Goal: Task Accomplishment & Management: Manage account settings

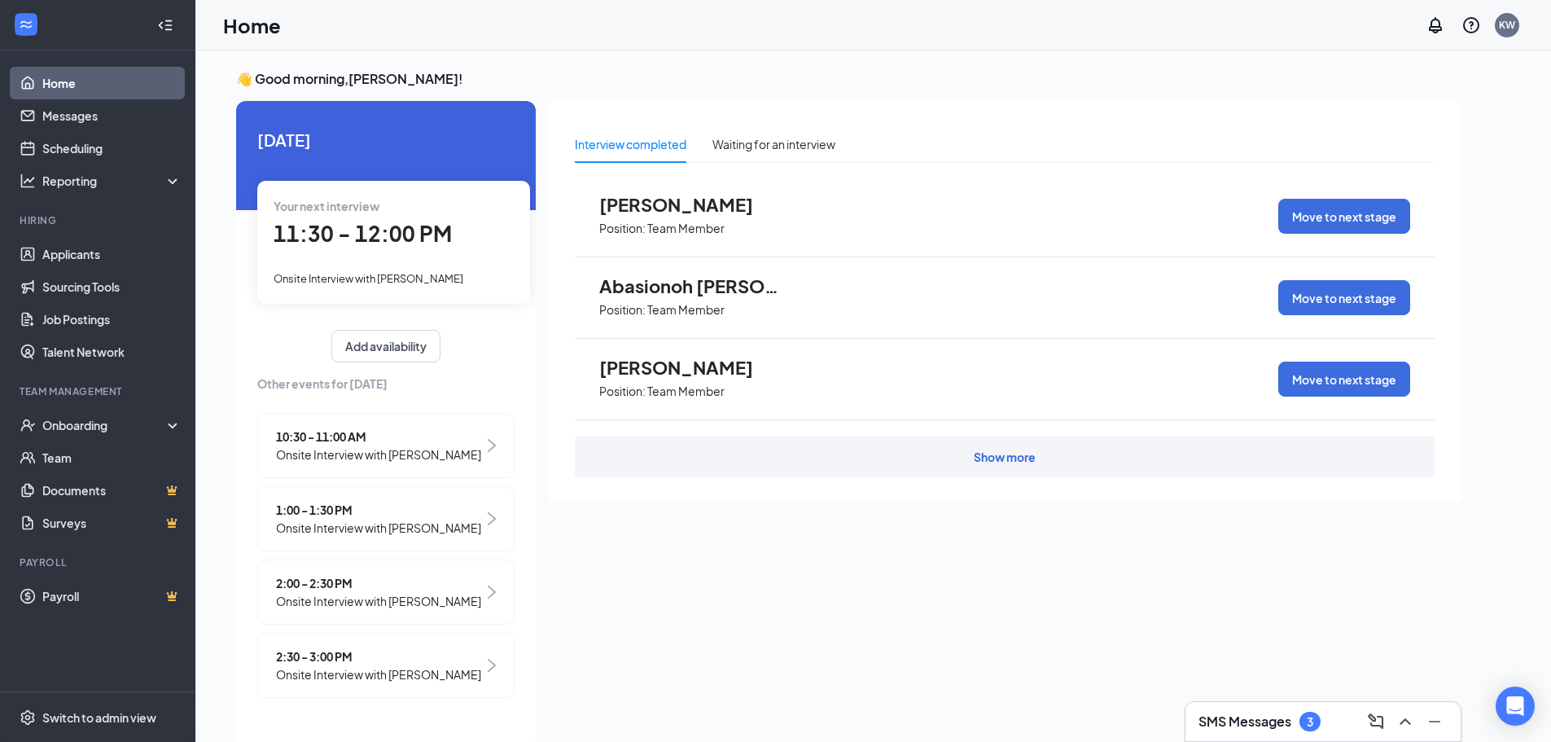
click at [364, 242] on span "11:30 - 12:00 PM" at bounding box center [363, 233] width 178 height 27
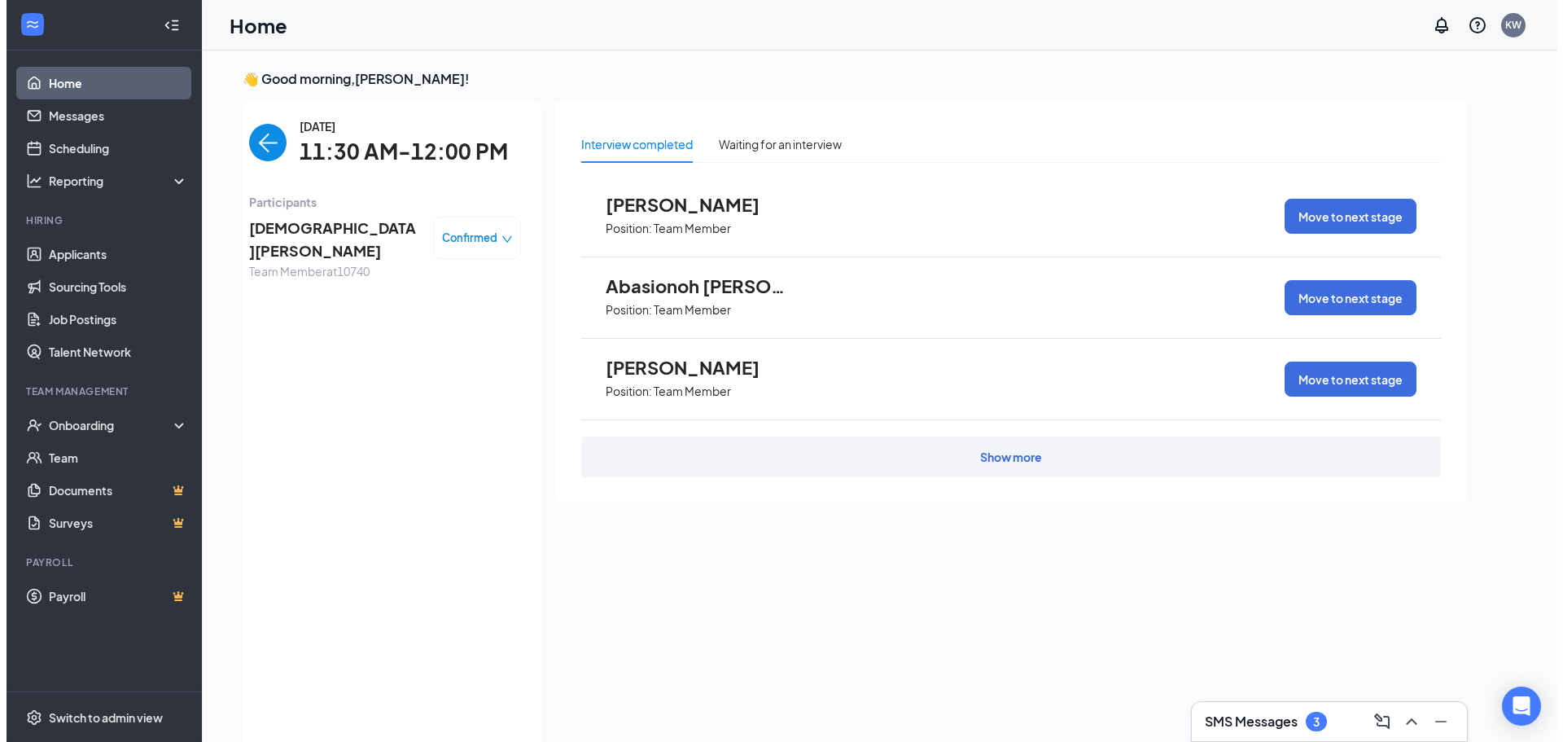
scroll to position [7, 0]
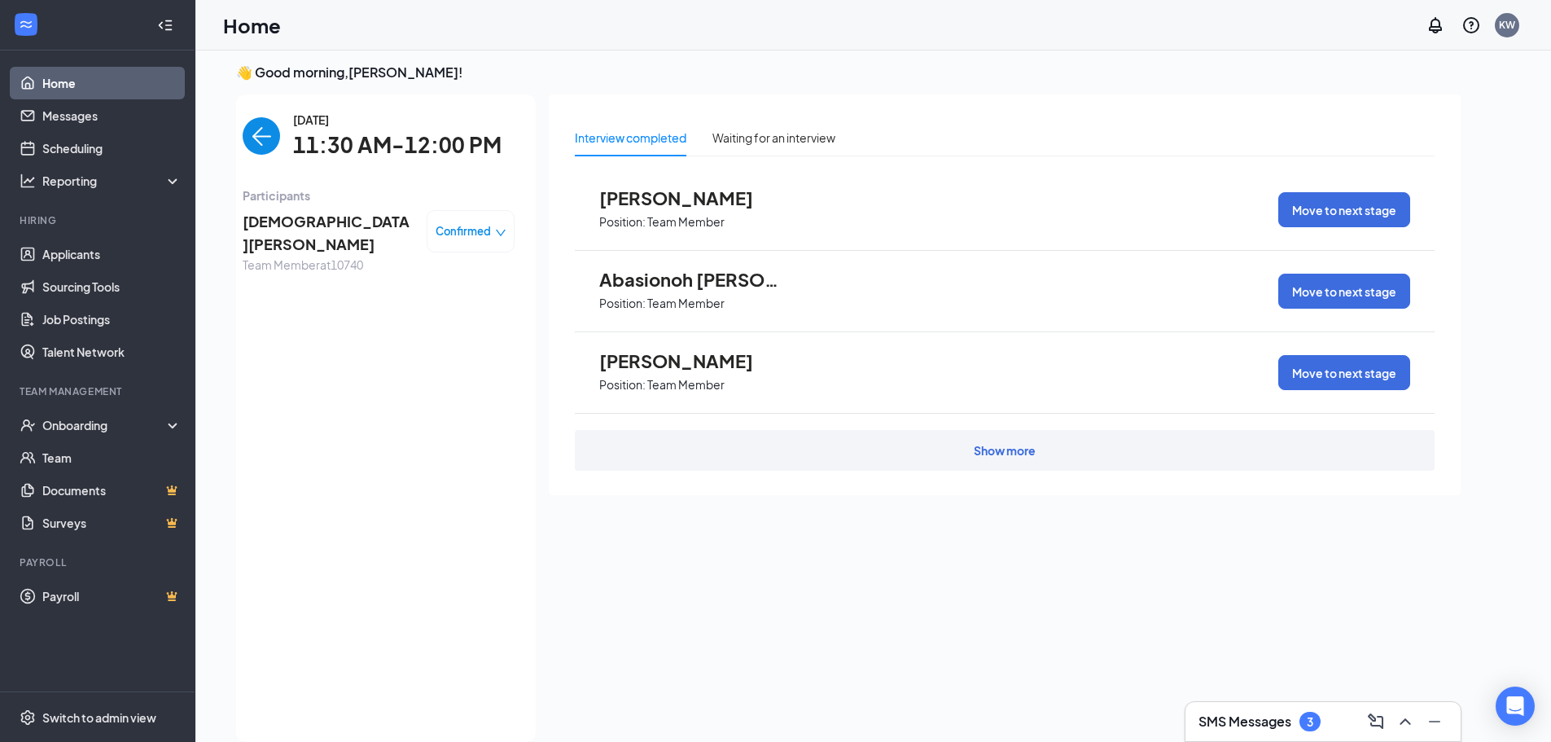
click at [308, 229] on span "Daiyanah Brown" at bounding box center [328, 233] width 171 height 46
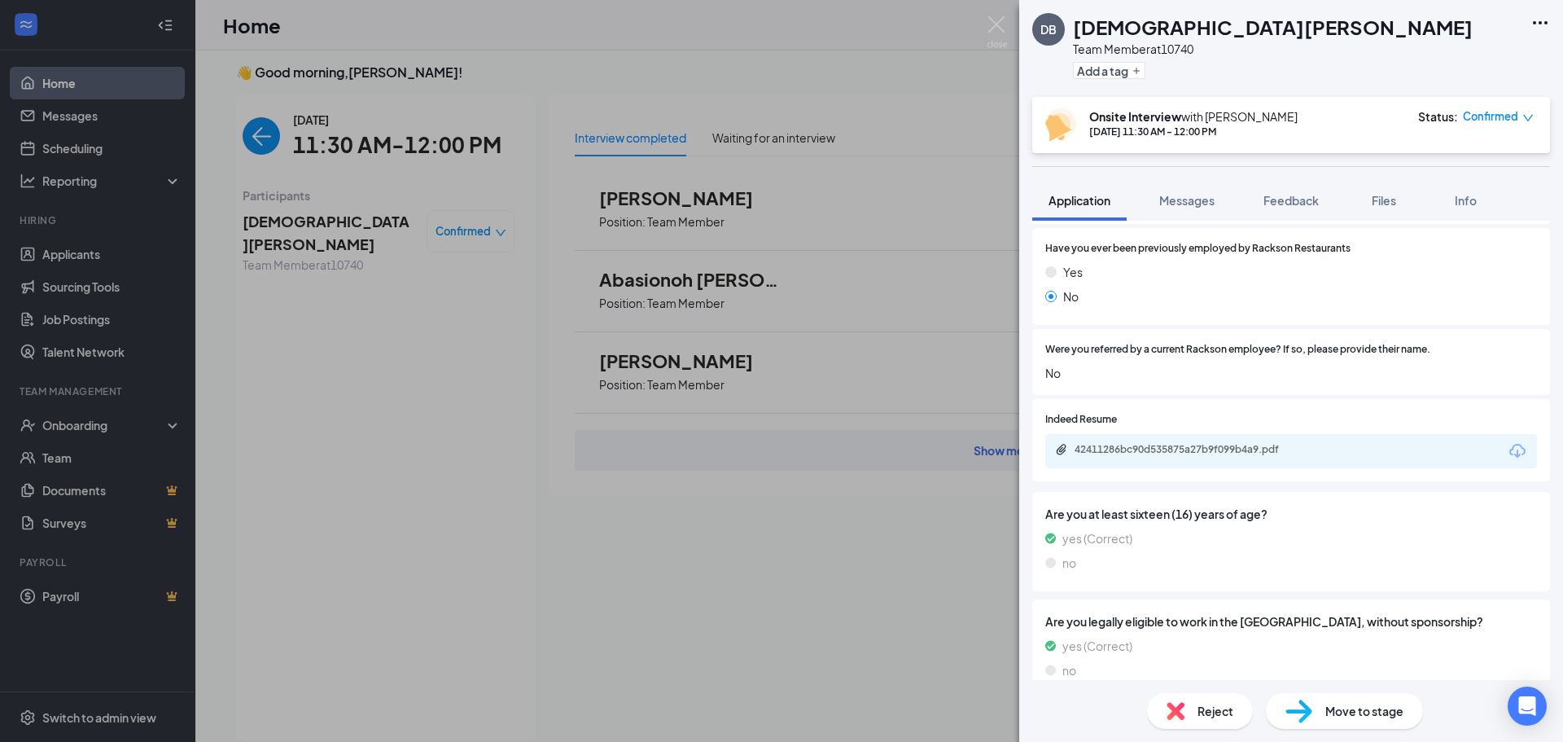
scroll to position [879, 0]
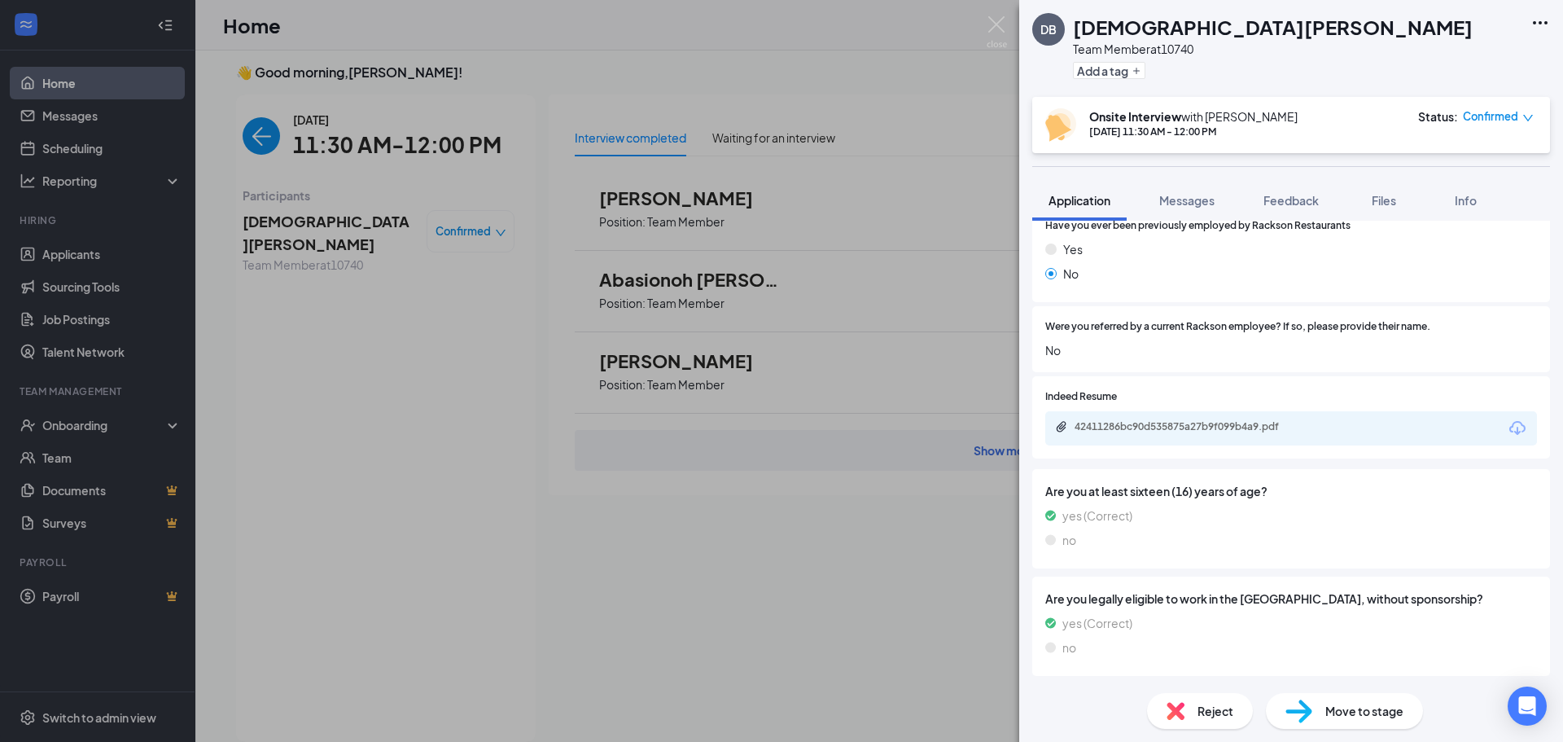
click at [1214, 414] on div "42411286bc90d535875a27b9f099b4a9.pdf" at bounding box center [1291, 428] width 492 height 34
click at [1219, 423] on div "42411286bc90d535875a27b9f099b4a9.pdf" at bounding box center [1188, 426] width 228 height 13
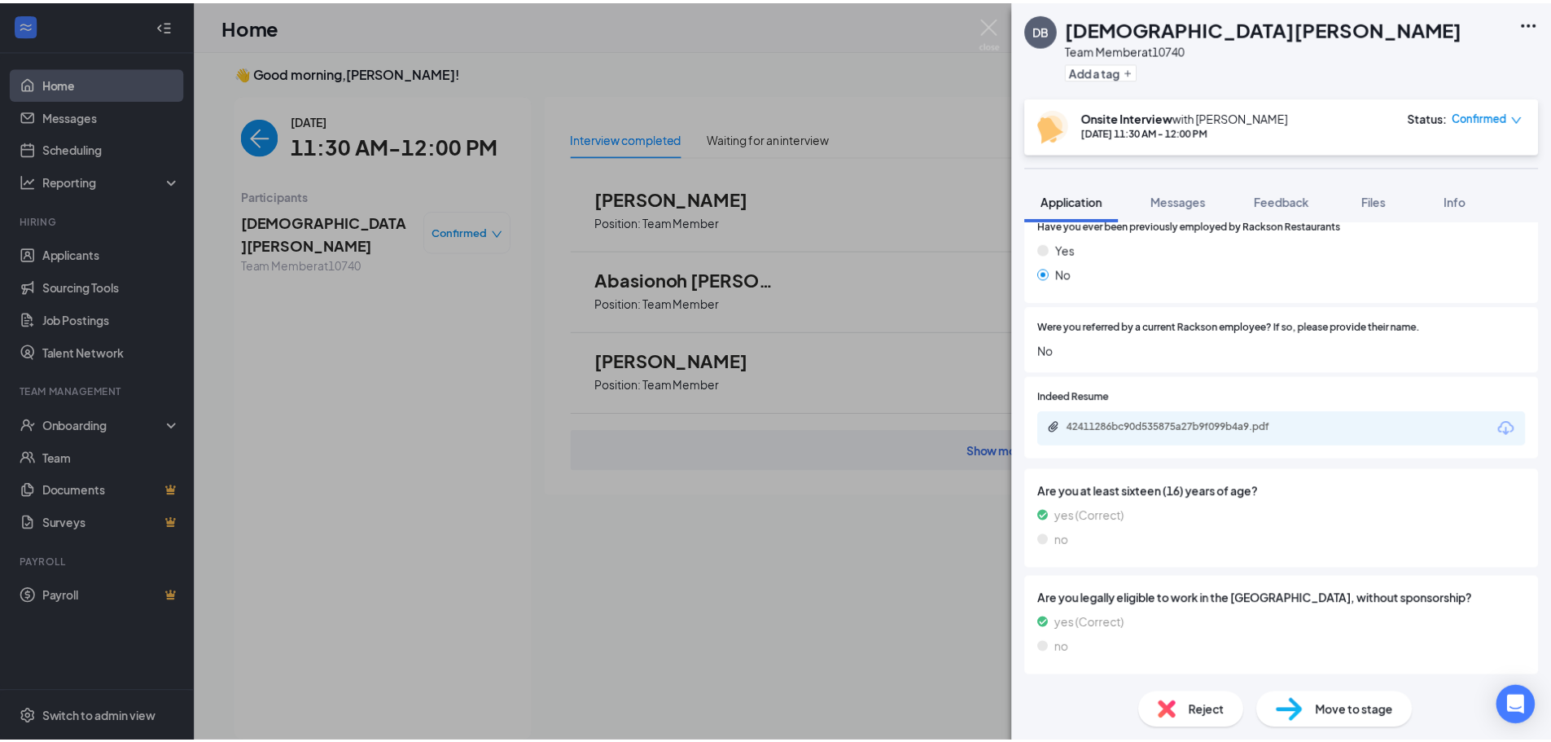
scroll to position [873, 0]
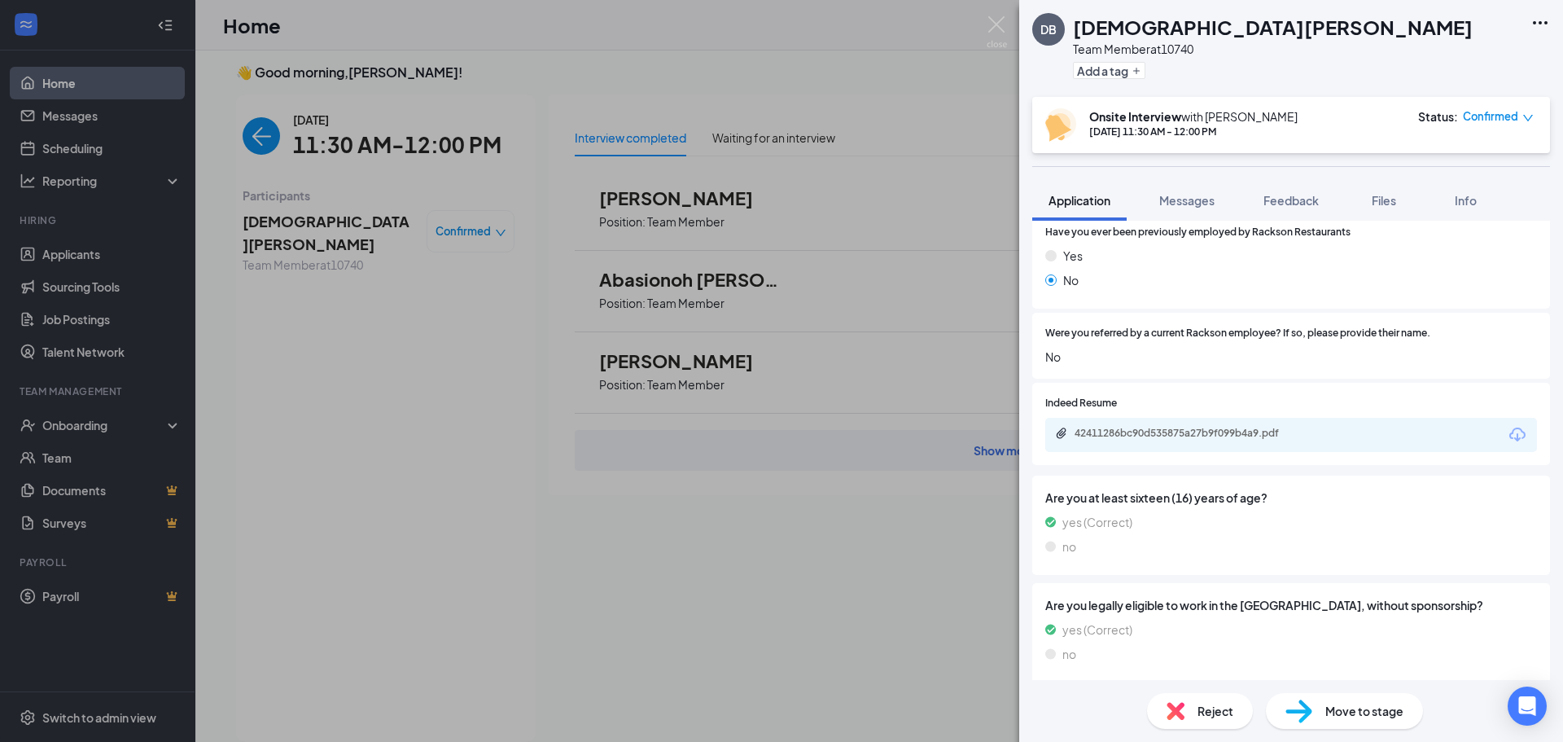
click at [967, 15] on div "DB Daiyanah Brown Team Member at 10740 Add a tag Onsite Interview with Kyle Whi…" at bounding box center [781, 371] width 1563 height 742
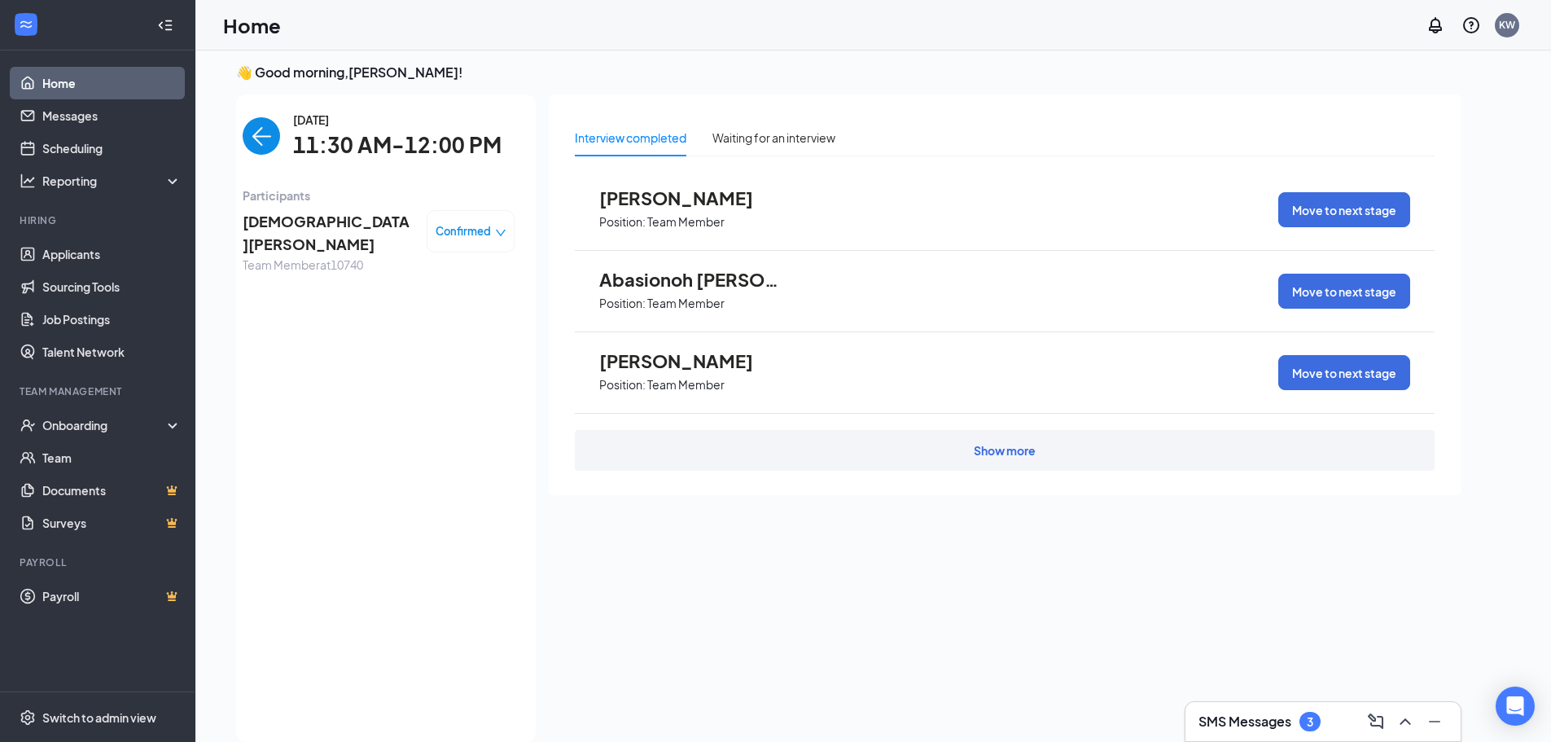
click at [988, 31] on div "Home KW" at bounding box center [872, 25] width 1355 height 50
click at [245, 125] on img "back-button" at bounding box center [261, 135] width 37 height 37
